Goal: Check status

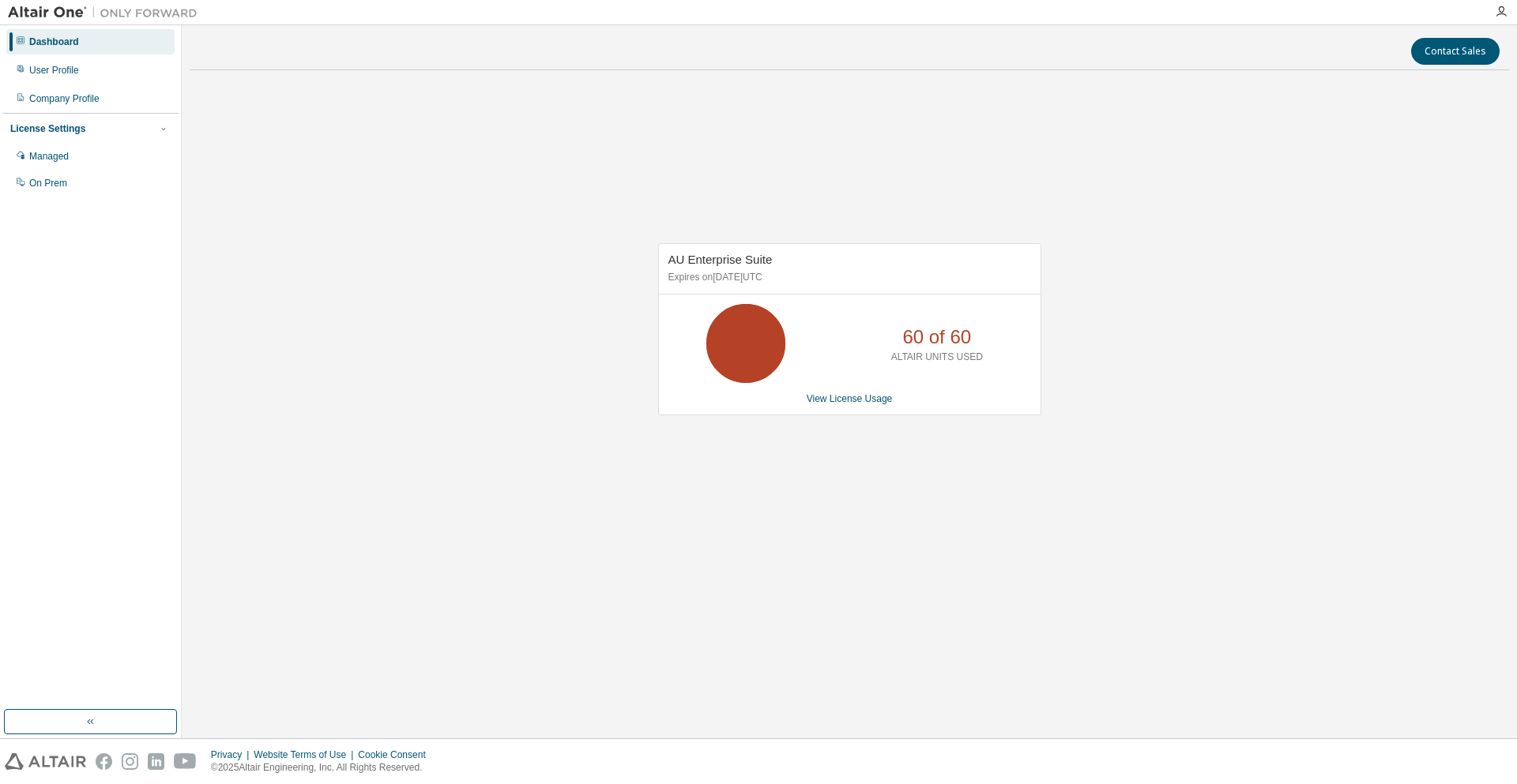
click at [85, 38] on div "Dashboard" at bounding box center [90, 42] width 168 height 26
click at [59, 152] on div "Managed" at bounding box center [49, 156] width 40 height 13
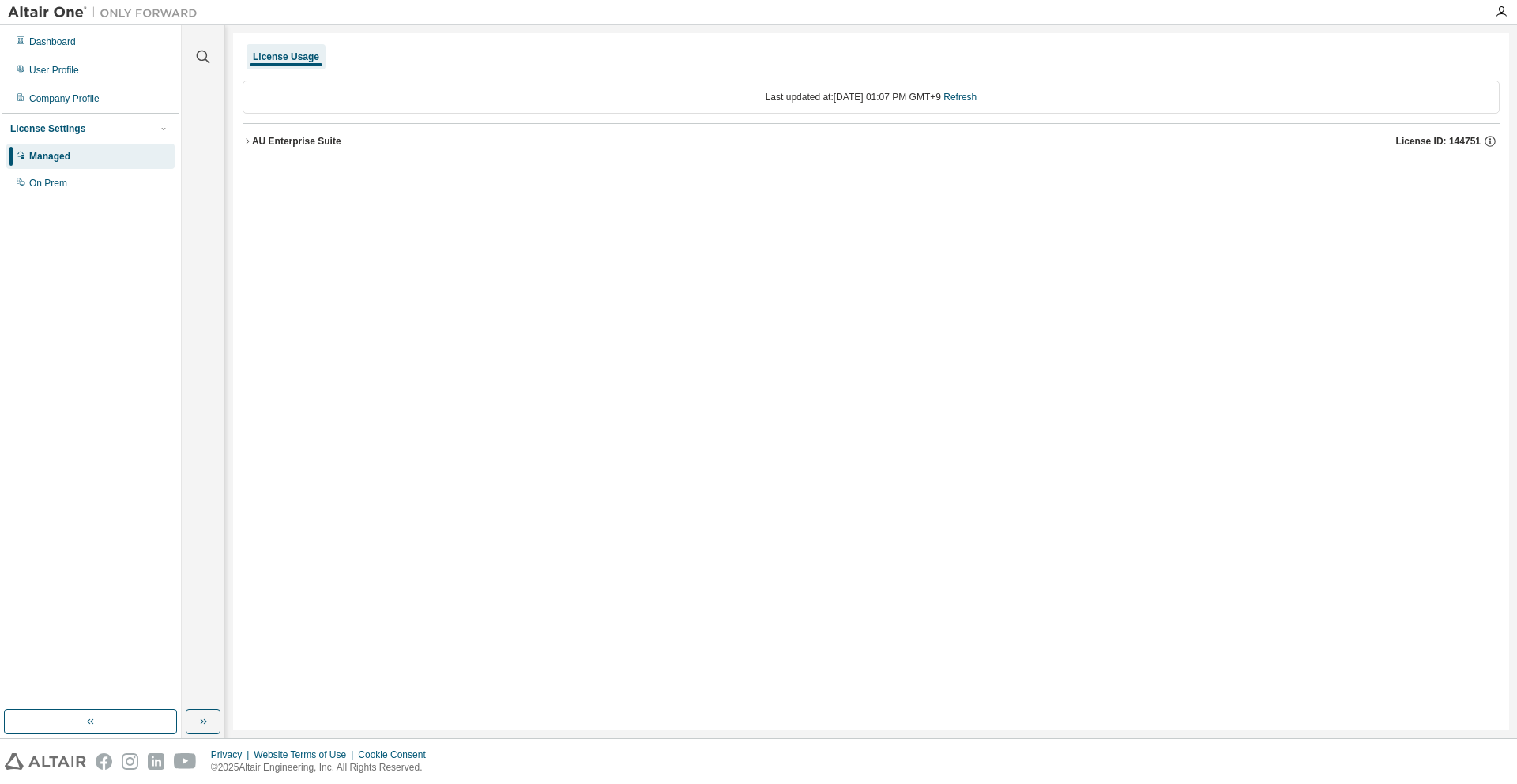
click at [309, 147] on div "AU Enterprise Suite" at bounding box center [296, 141] width 89 height 13
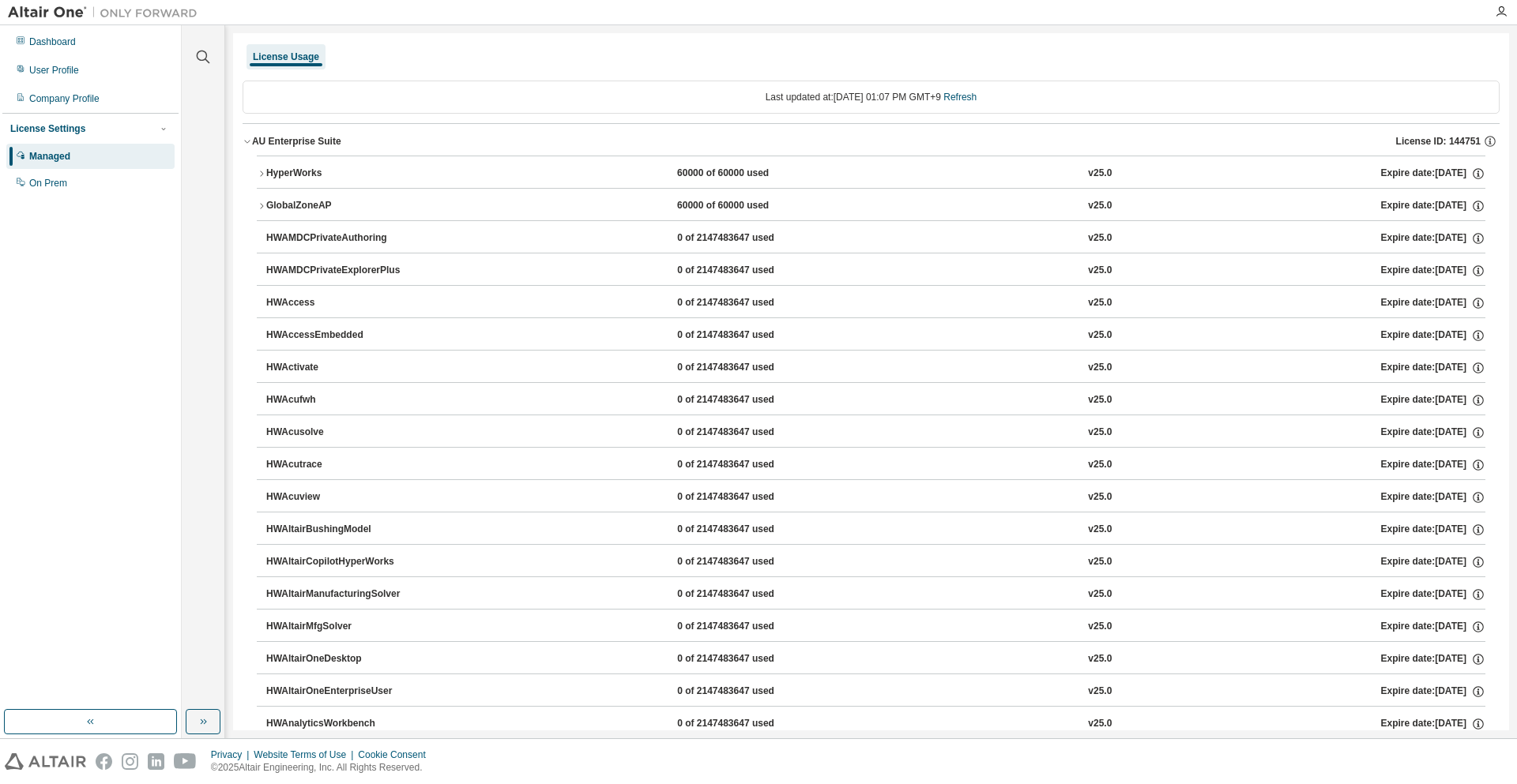
click at [309, 177] on div "HyperWorks" at bounding box center [338, 174] width 142 height 14
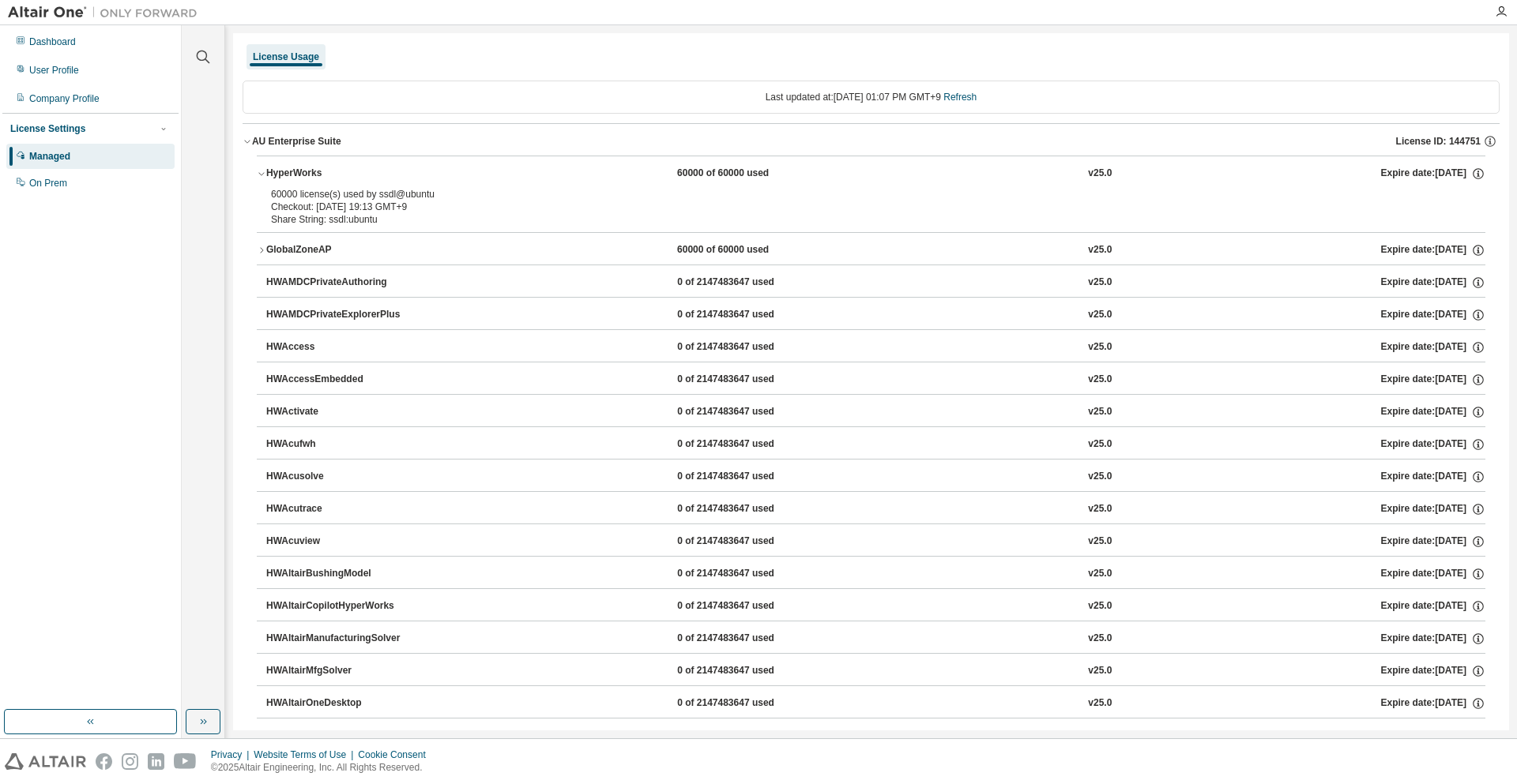
click at [309, 177] on div "HyperWorks" at bounding box center [338, 174] width 142 height 14
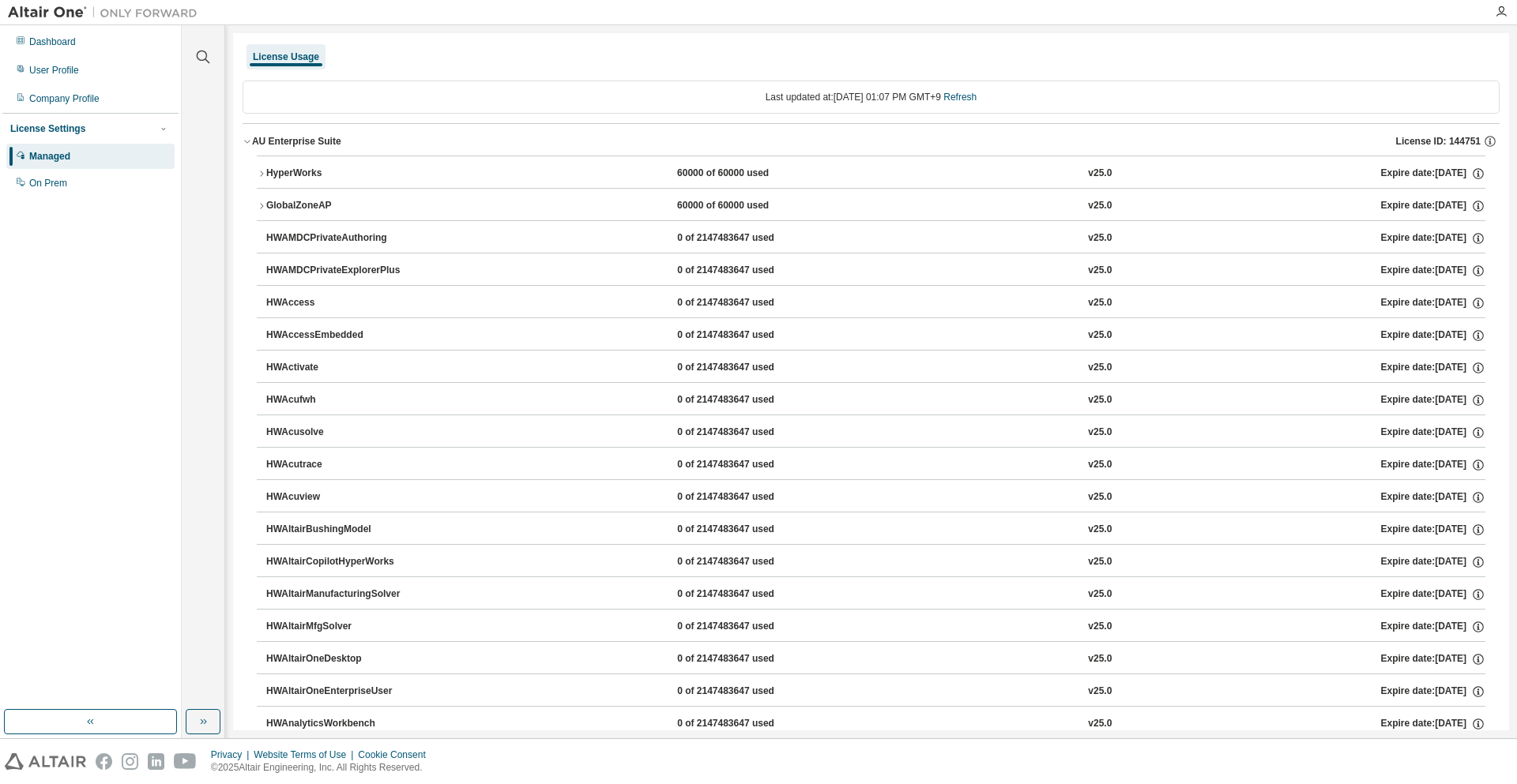
drag, startPoint x: 773, startPoint y: 63, endPoint x: 513, endPoint y: 53, distance: 260.2
click at [770, 61] on div "License Usage" at bounding box center [871, 56] width 1257 height 29
click at [115, 21] on div at bounding box center [103, 12] width 205 height 25
click at [112, 30] on div "Dashboard" at bounding box center [90, 42] width 168 height 26
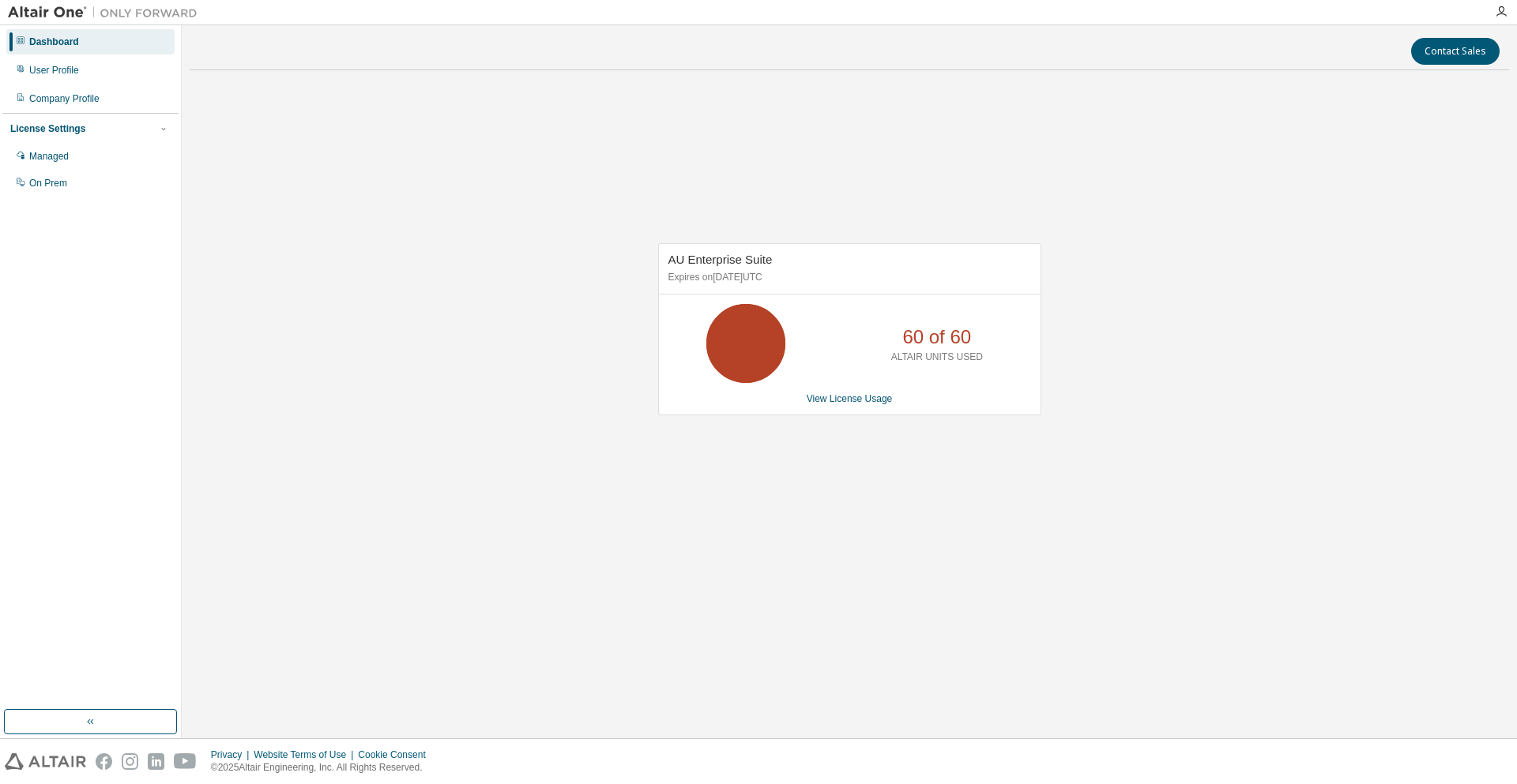
click at [1384, 441] on div "AU Enterprise Suite Expires on [DATE] UTC 60 of 60 ALTAIR UNITS USED View Licen…" at bounding box center [849, 338] width 1319 height 510
drag, startPoint x: 1250, startPoint y: 557, endPoint x: 1240, endPoint y: 553, distance: 10.8
click at [1250, 556] on div "AU Enterprise Suite Expires on [DATE] UTC 60 of 60 ALTAIR UNITS USED View Licen…" at bounding box center [849, 338] width 1319 height 510
click at [1415, 515] on div "AU Enterprise Suite Expires on [DATE] UTC 60 of 60 ALTAIR UNITS USED View Licen…" at bounding box center [849, 338] width 1319 height 510
click at [1336, 146] on div "AU Enterprise Suite Expires on [DATE] UTC 60 of 60 ALTAIR UNITS USED View Licen…" at bounding box center [849, 338] width 1319 height 510
